Goal: Task Accomplishment & Management: Manage account settings

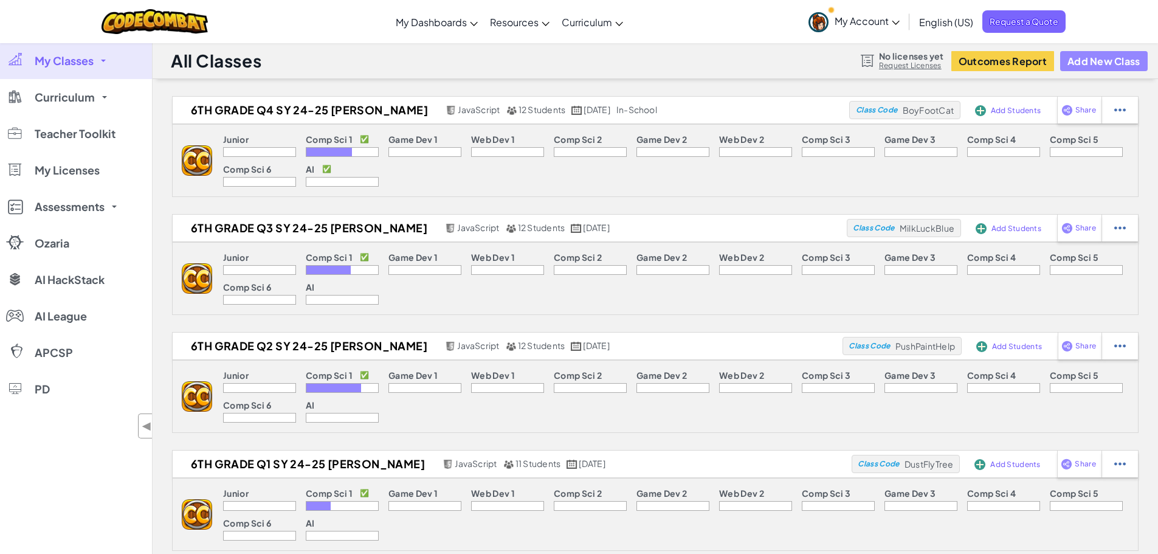
click at [1093, 55] on button "Add New Class" at bounding box center [1103, 61] width 87 height 20
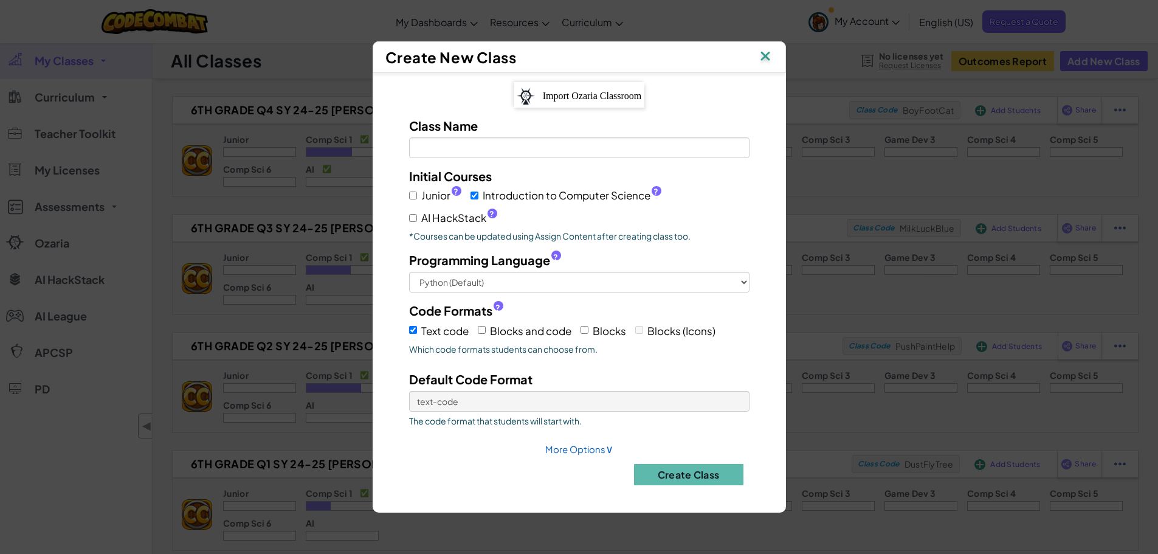
click at [765, 57] on img at bounding box center [765, 57] width 16 height 18
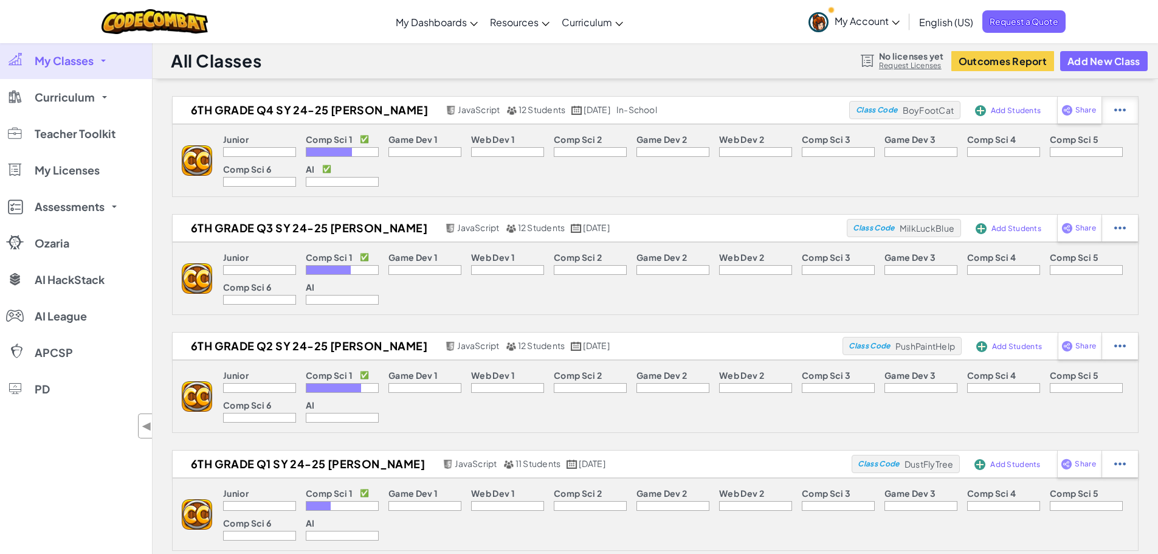
click at [1118, 109] on img at bounding box center [1120, 110] width 12 height 11
select select "javascript"
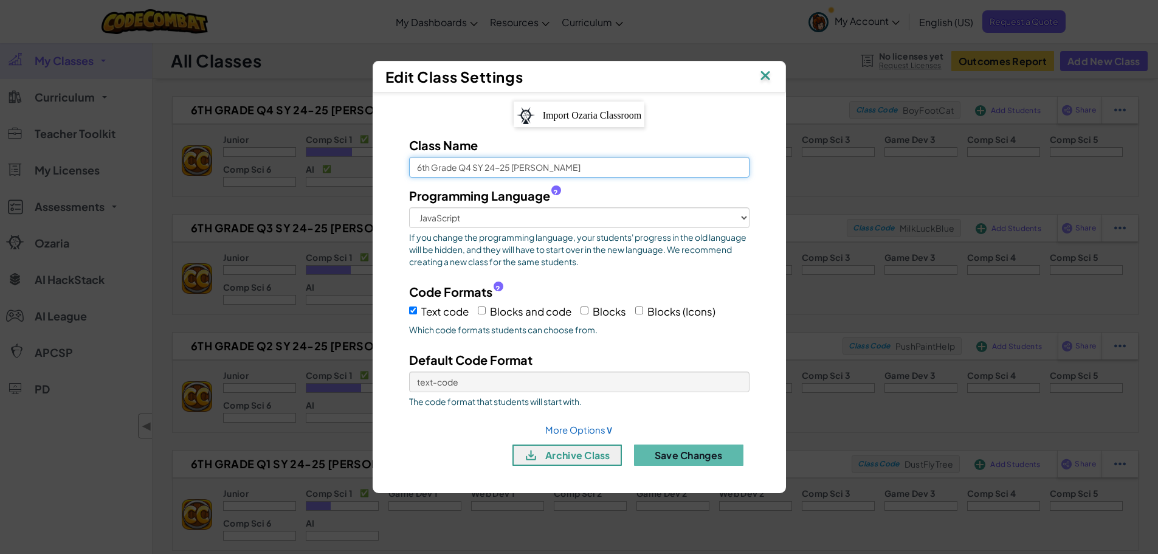
click at [493, 168] on input "6th Grade Q4 SY 24-25 Mr. Rios" at bounding box center [579, 167] width 340 height 21
click at [469, 169] on input "6th Grade Q4 SY 24-25 Mr. Rios" at bounding box center [579, 167] width 340 height 21
click at [493, 168] on input "6th Grade Q1 SY 24-25 Mr. Rios" at bounding box center [579, 167] width 340 height 21
click at [509, 169] on input "6th Grade Q1 SY 25-25 Mr. Rios" at bounding box center [579, 167] width 340 height 21
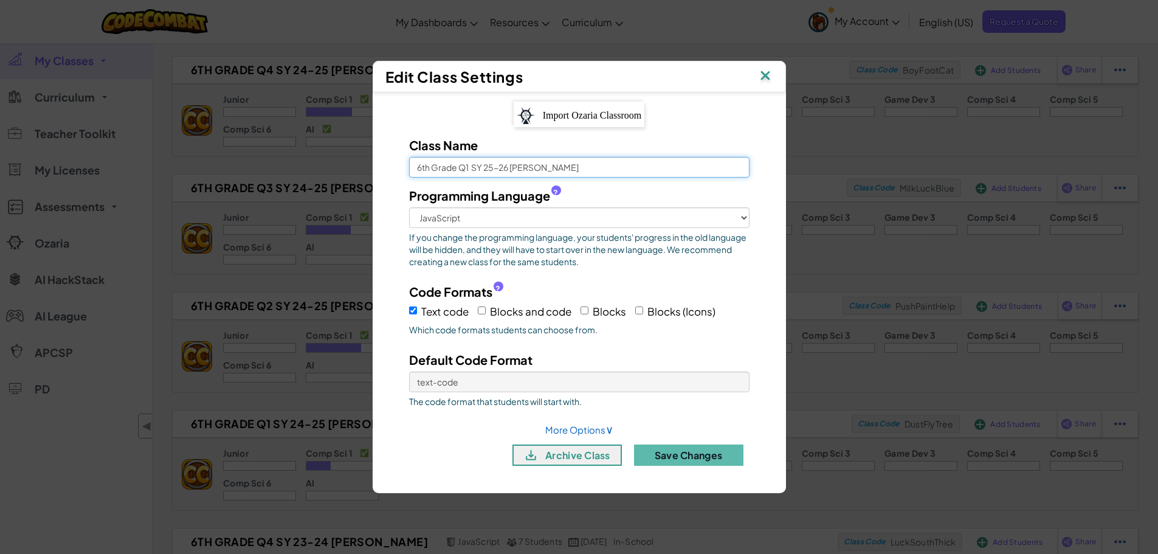
scroll to position [61, 0]
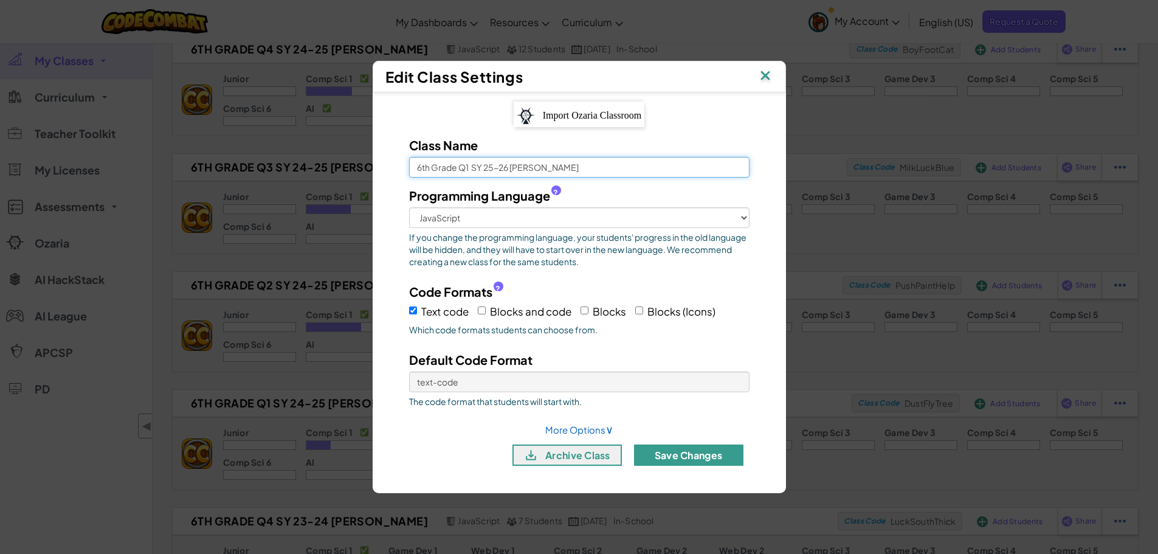
type input "6th Grade Q1 SY 25-26 [PERSON_NAME]"
click at [700, 452] on button "Save Changes" at bounding box center [688, 454] width 109 height 21
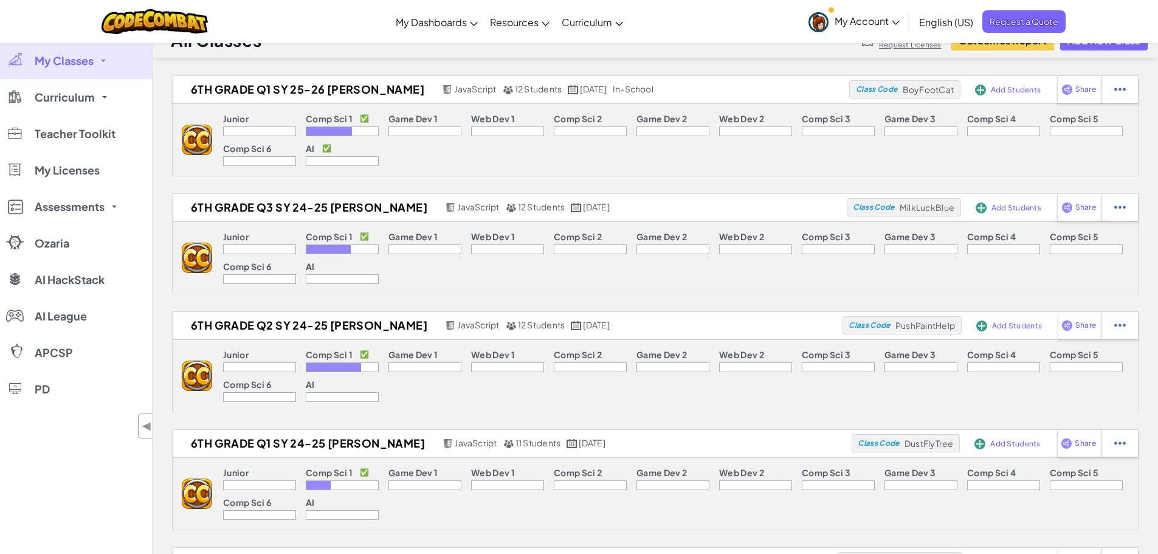
scroll to position [0, 0]
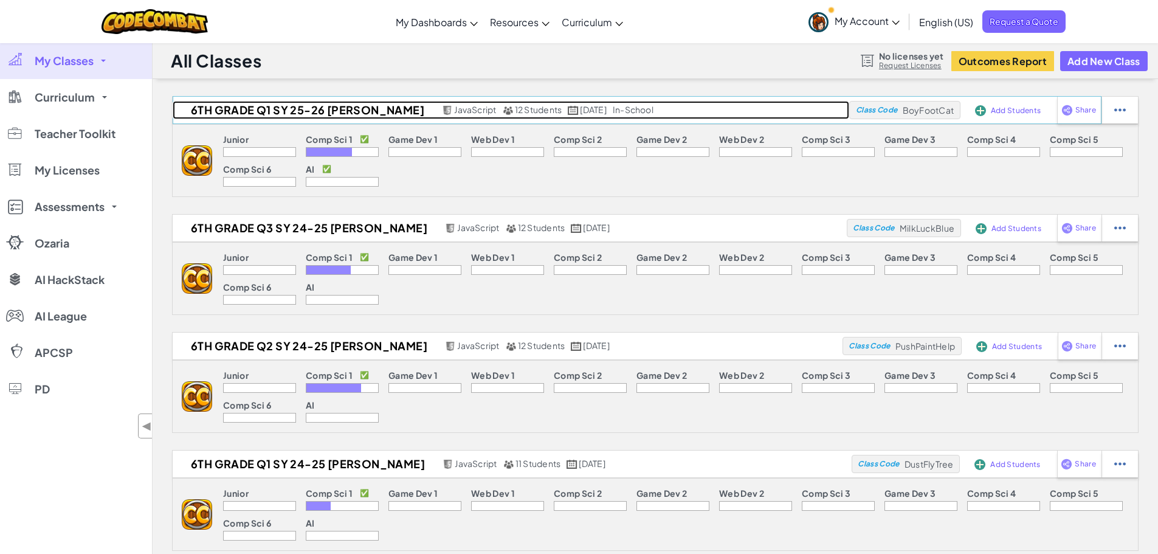
click at [291, 107] on h2 "6th Grade Q1 SY 25-26 [PERSON_NAME]" at bounding box center [306, 110] width 266 height 18
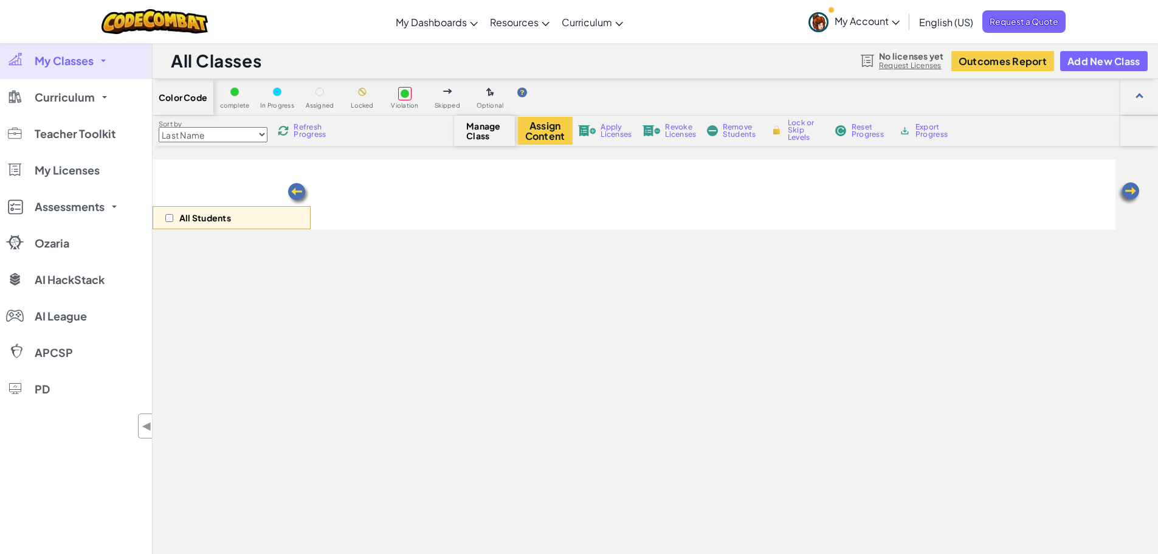
select select "560f1a9f22961295f9427742"
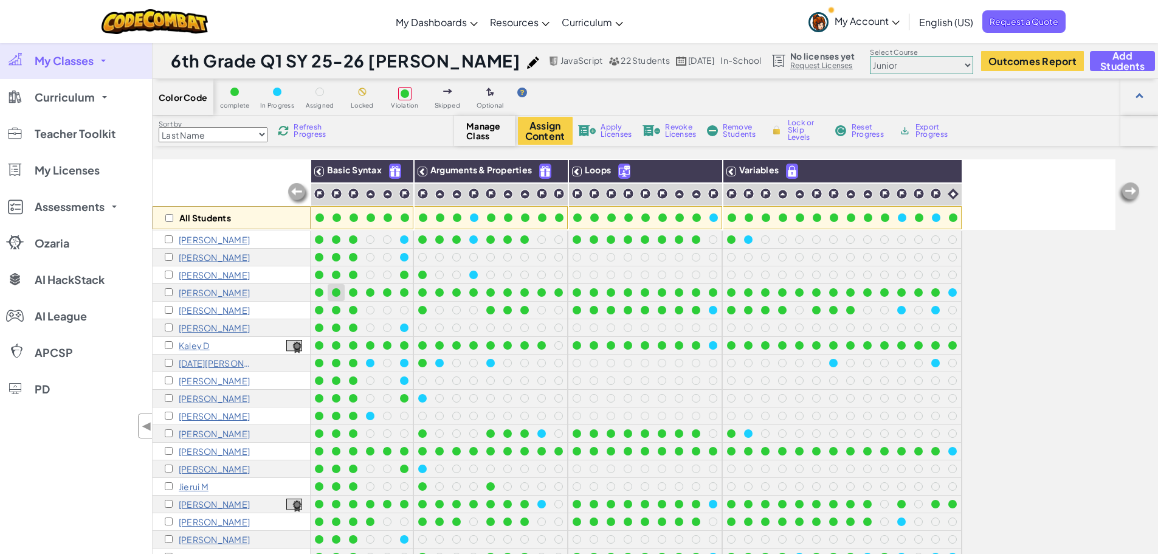
scroll to position [61, 0]
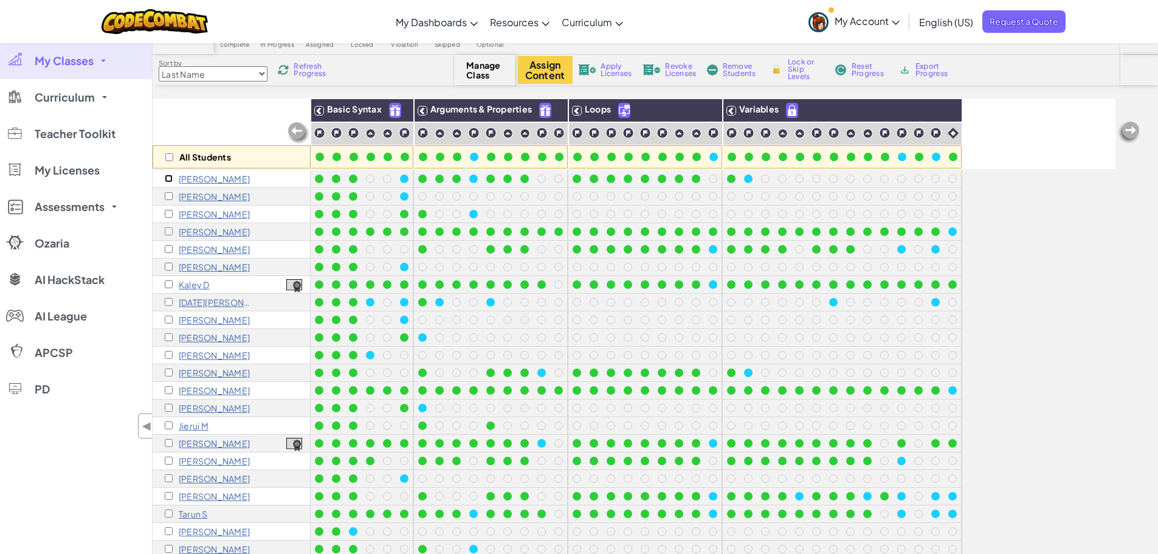
click at [168, 178] on input "checkbox" at bounding box center [169, 178] width 8 height 8
checkbox input "true"
click at [740, 67] on span "Remove Students" at bounding box center [740, 70] width 36 height 15
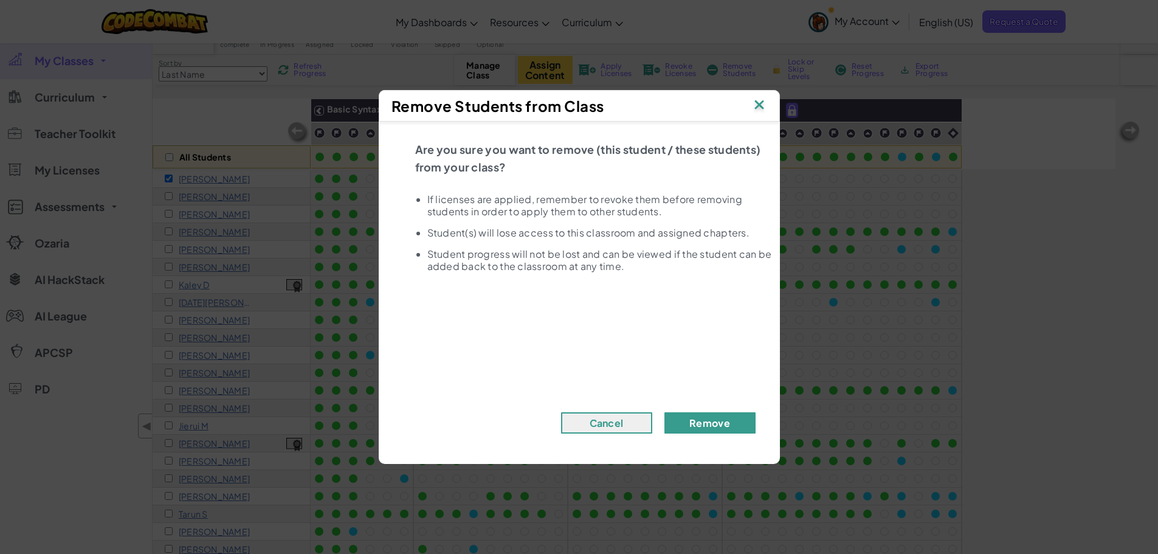
click at [718, 416] on button "Remove" at bounding box center [709, 422] width 91 height 21
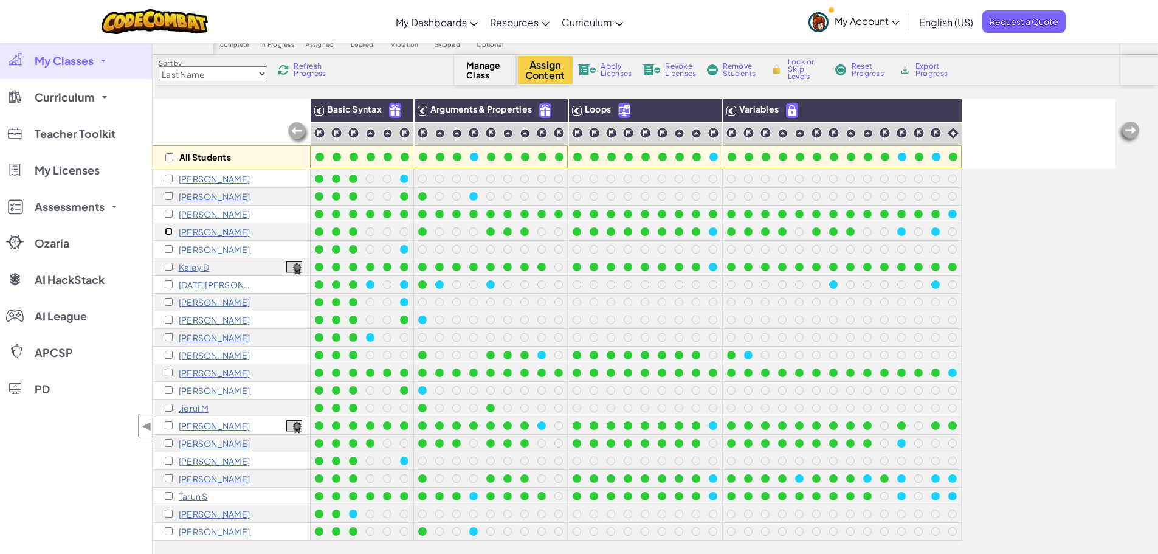
click at [169, 230] on input "checkbox" at bounding box center [169, 231] width 8 height 8
checkbox input "true"
click at [740, 68] on span "Remove Students" at bounding box center [740, 70] width 36 height 15
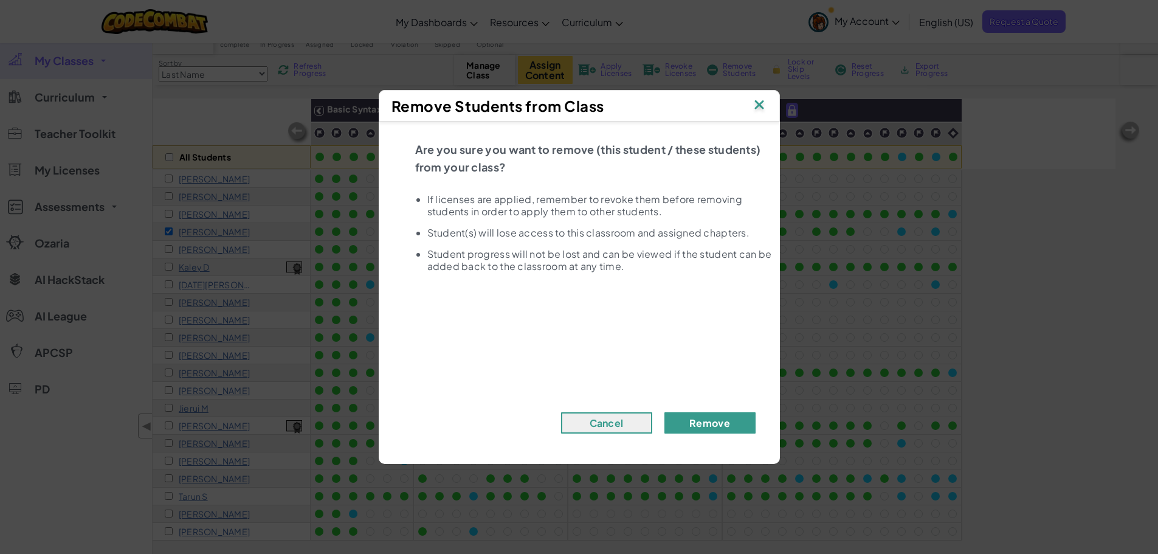
click at [726, 423] on button "Remove" at bounding box center [709, 422] width 91 height 21
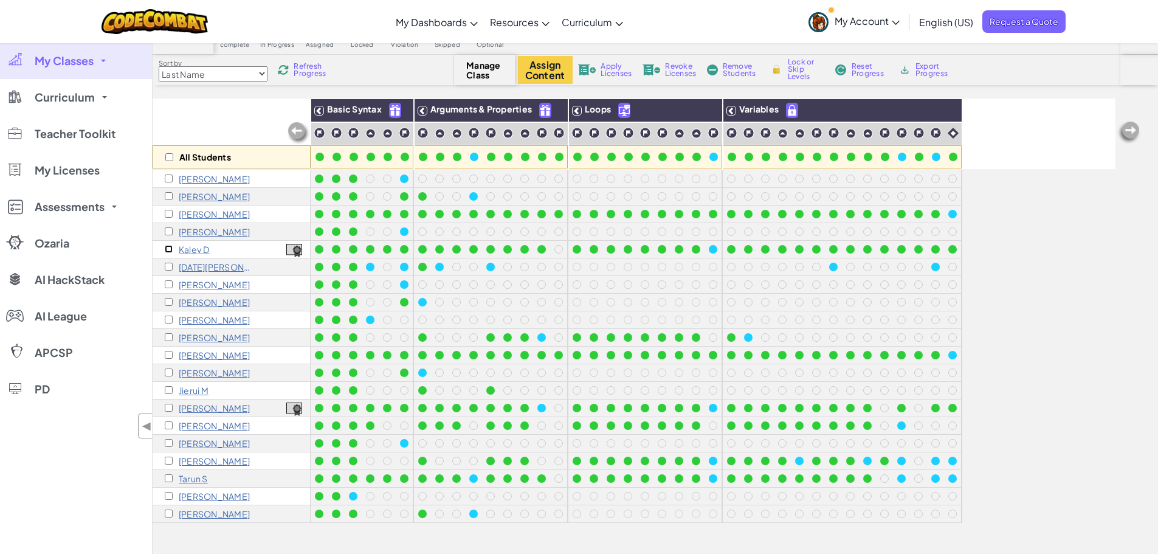
click at [170, 249] on input "checkbox" at bounding box center [169, 249] width 8 height 8
checkbox input "true"
click at [748, 66] on span "Remove Students" at bounding box center [740, 70] width 36 height 15
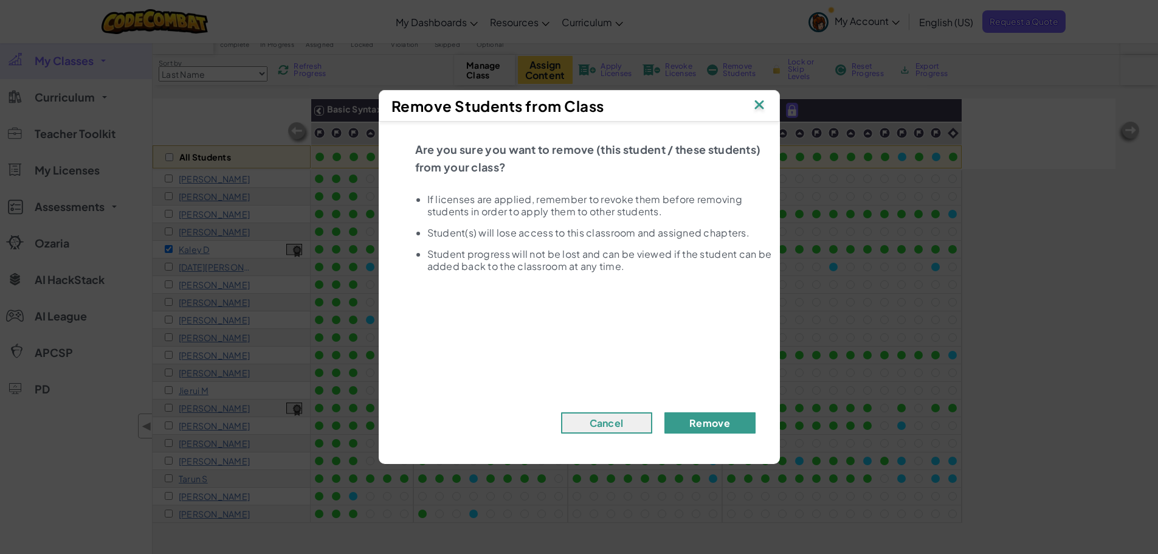
click at [735, 428] on button "Remove" at bounding box center [709, 422] width 91 height 21
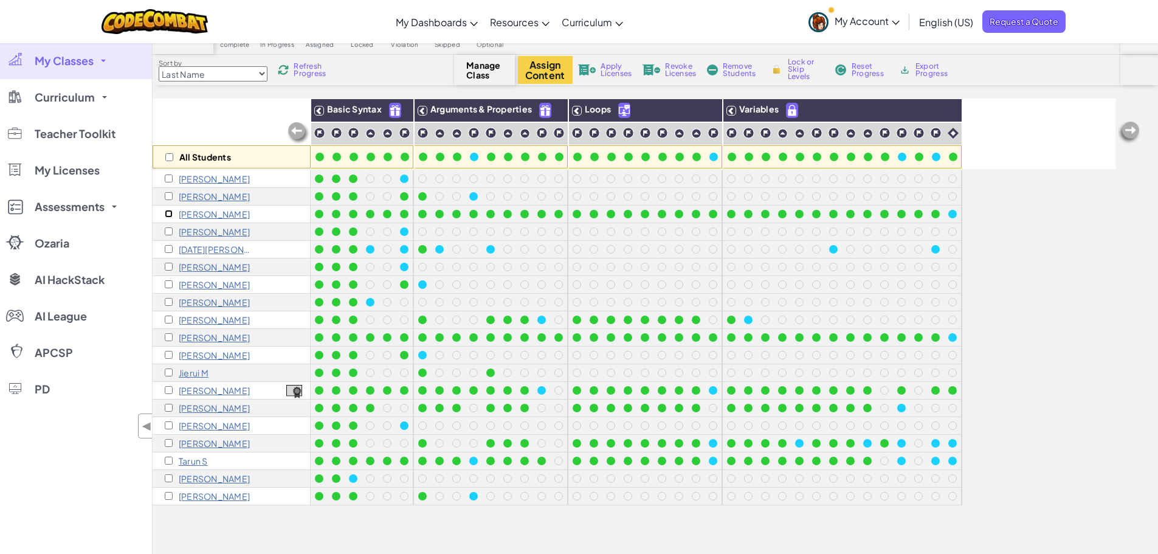
click at [170, 213] on input "checkbox" at bounding box center [169, 214] width 8 height 8
checkbox input "true"
click at [741, 68] on span "Remove Students" at bounding box center [740, 70] width 36 height 15
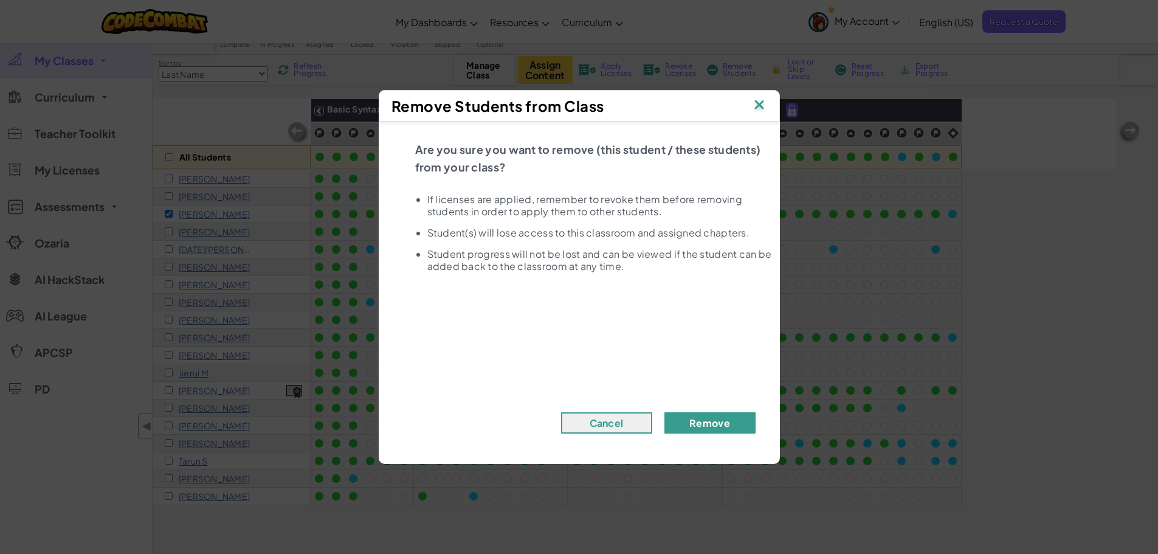
click at [722, 419] on button "Remove" at bounding box center [709, 422] width 91 height 21
click at [702, 424] on button "Remove" at bounding box center [709, 422] width 91 height 21
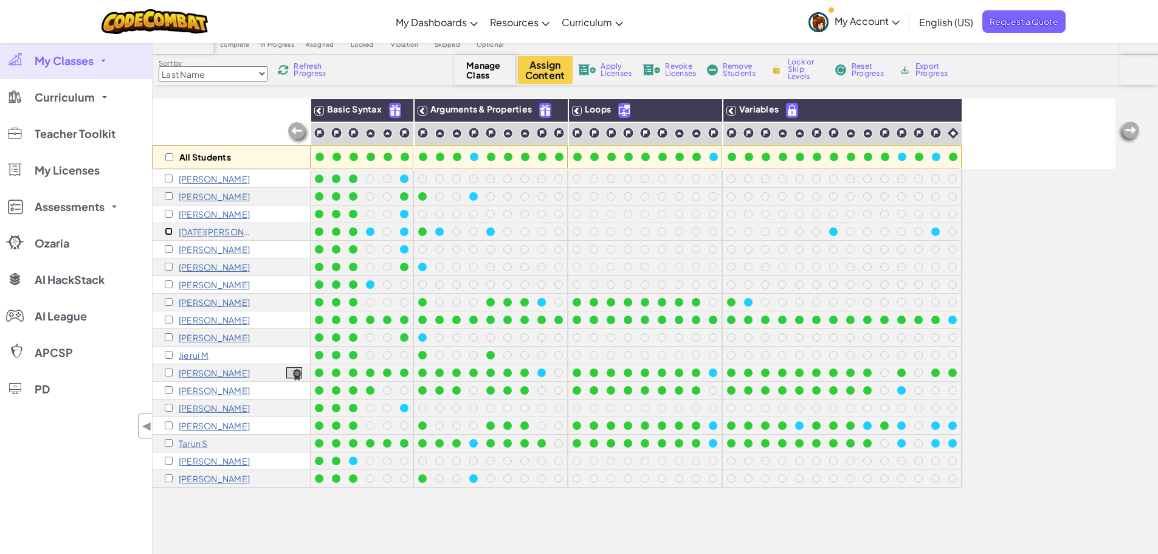
click at [168, 231] on input "checkbox" at bounding box center [169, 231] width 8 height 8
checkbox input "true"
click at [737, 67] on span "Remove Students" at bounding box center [740, 70] width 36 height 15
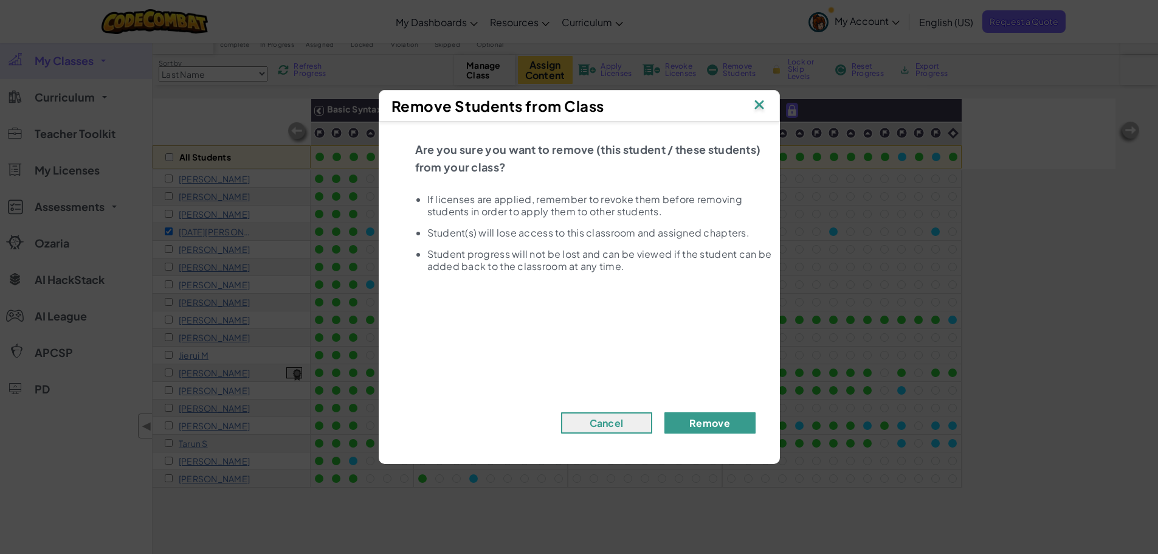
click at [730, 425] on button "Remove" at bounding box center [709, 422] width 91 height 21
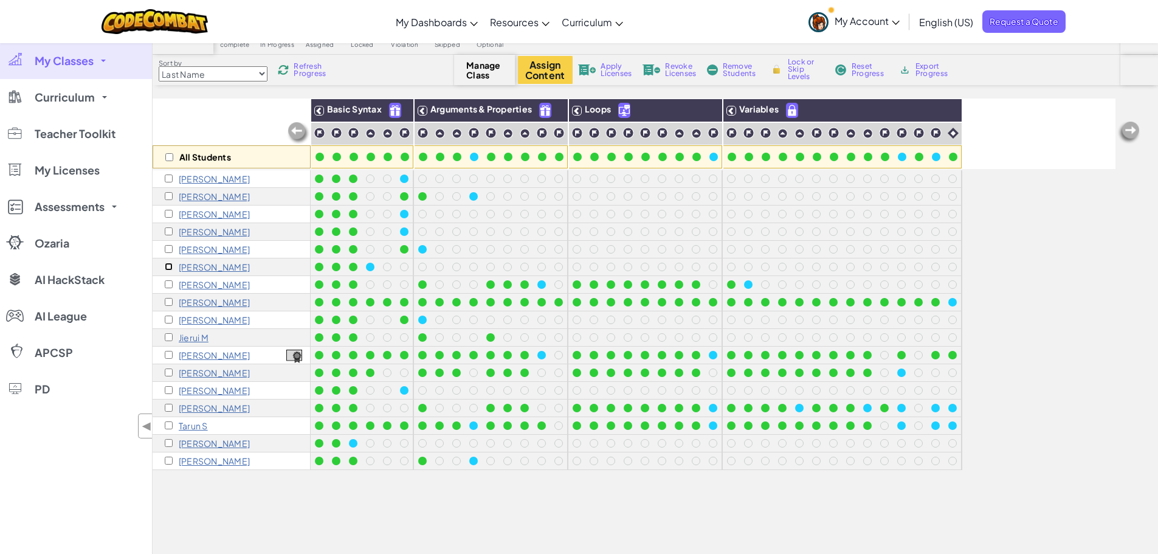
click at [167, 266] on input "checkbox" at bounding box center [169, 266] width 8 height 8
checkbox input "true"
click at [168, 283] on input "checkbox" at bounding box center [169, 284] width 8 height 8
checkbox input "true"
click at [168, 302] on input "checkbox" at bounding box center [169, 302] width 8 height 8
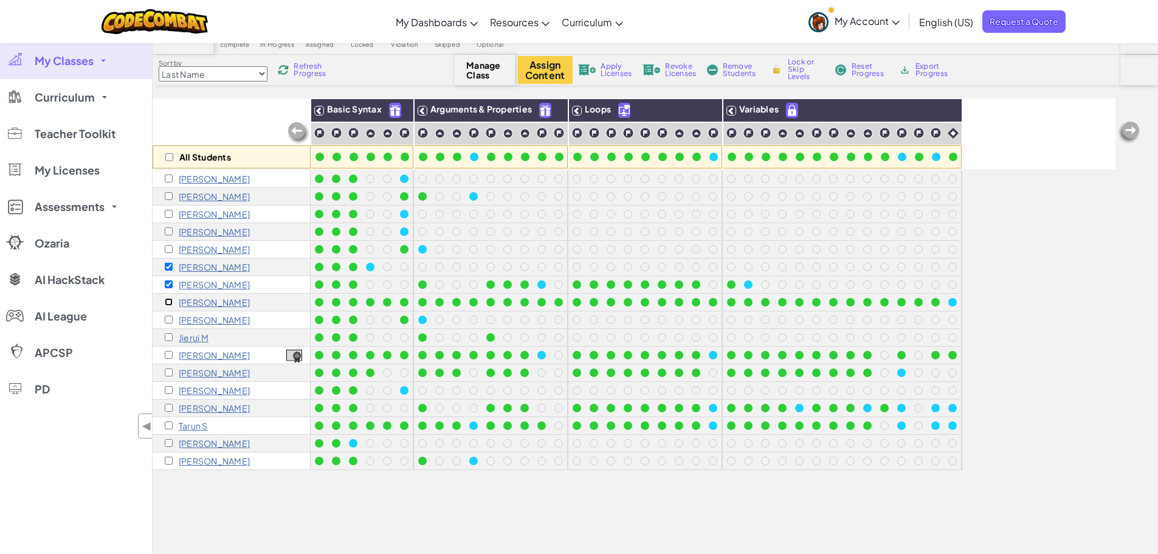
checkbox input "true"
click at [738, 68] on span "Remove Students" at bounding box center [740, 70] width 36 height 15
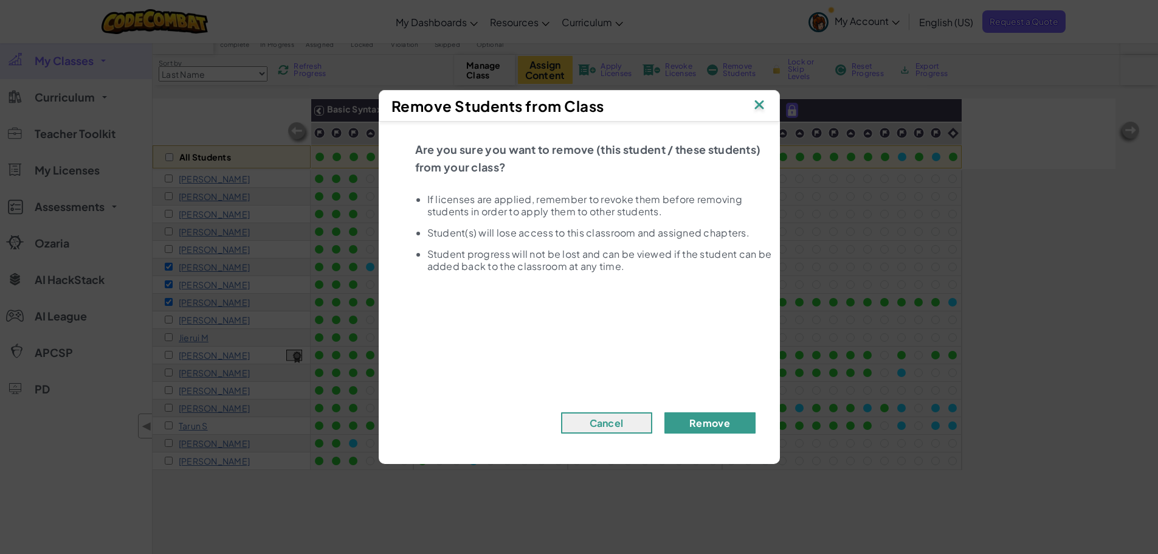
click at [724, 423] on button "Remove" at bounding box center [709, 422] width 91 height 21
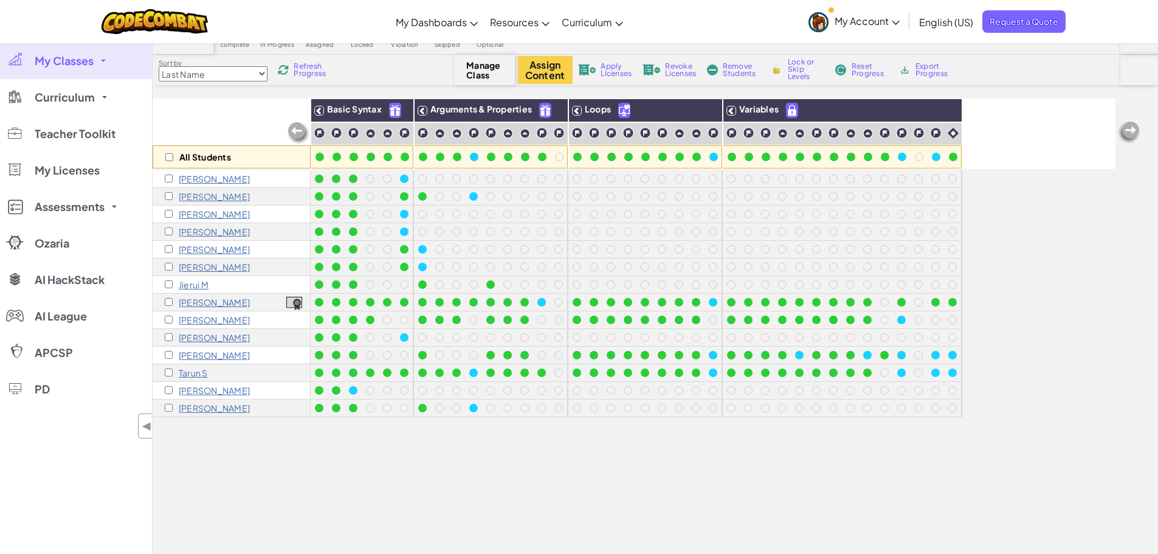
click at [195, 281] on p "Jierui M" at bounding box center [194, 285] width 30 height 10
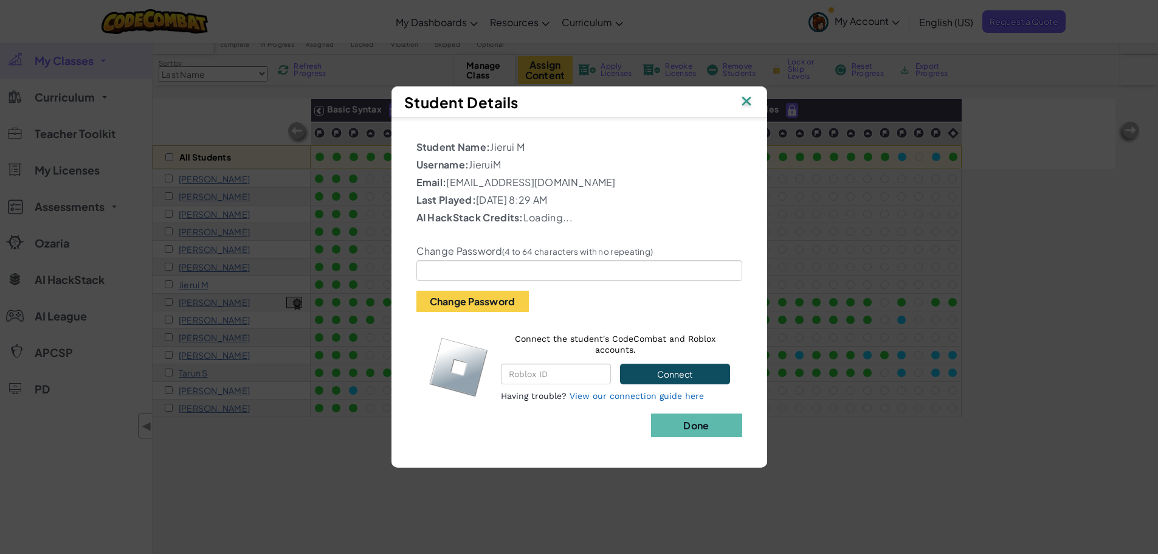
click at [744, 103] on img at bounding box center [746, 102] width 16 height 18
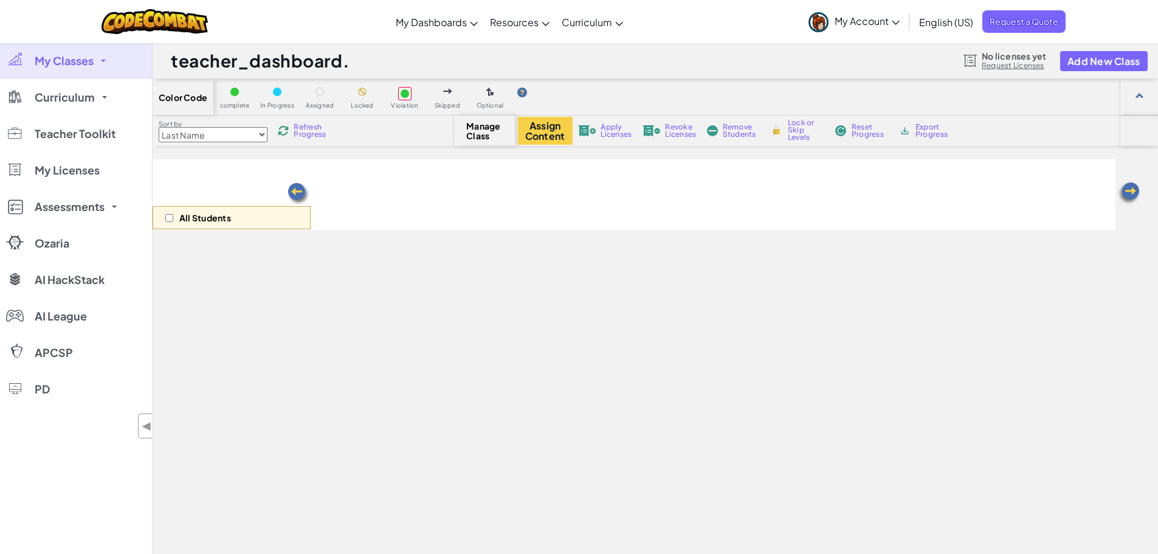
scroll to position [60, 0]
